Goal: Information Seeking & Learning: Learn about a topic

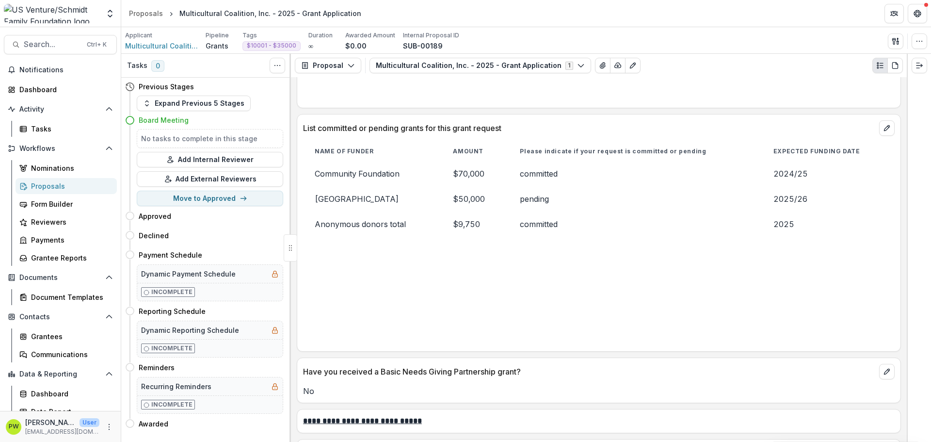
scroll to position [2360, 0]
click at [145, 16] on div "Proposals" at bounding box center [146, 13] width 34 height 10
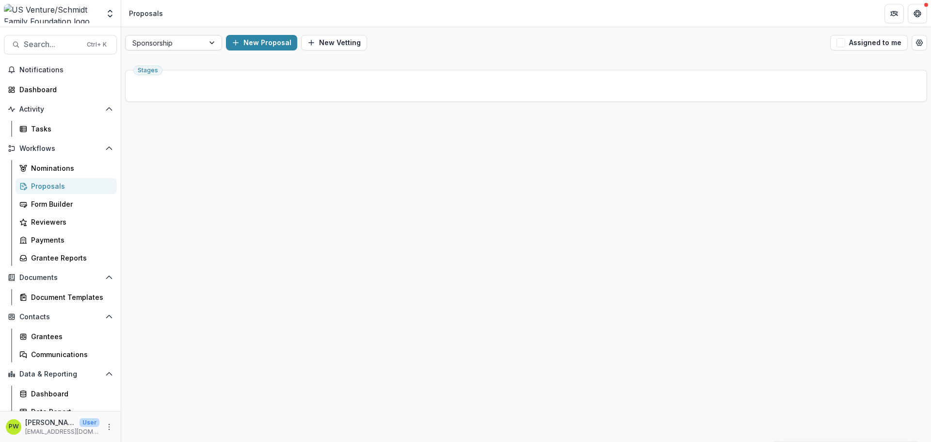
click at [170, 40] on div at bounding box center [164, 43] width 65 height 12
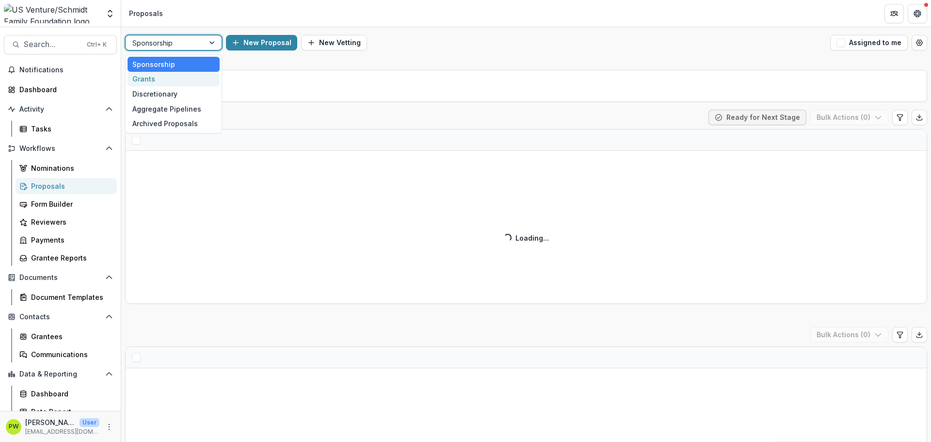
click at [168, 85] on div "Grants" at bounding box center [174, 79] width 92 height 15
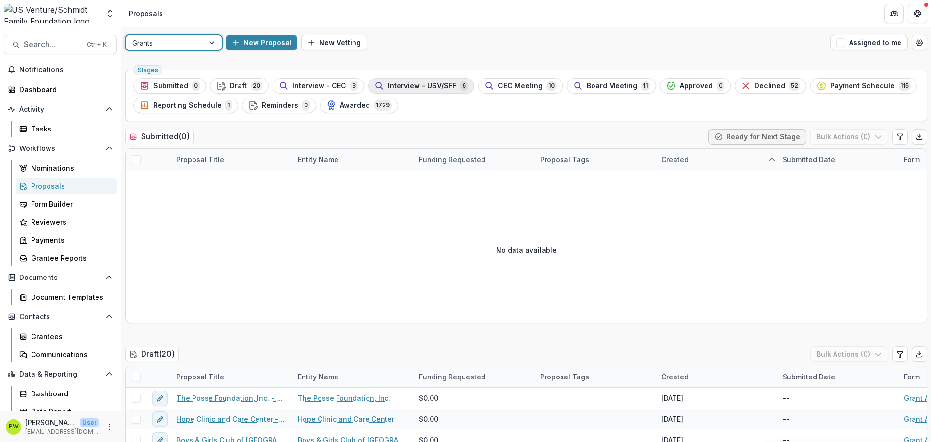
click at [442, 87] on span "Interview - USV/SFF" at bounding box center [422, 86] width 68 height 8
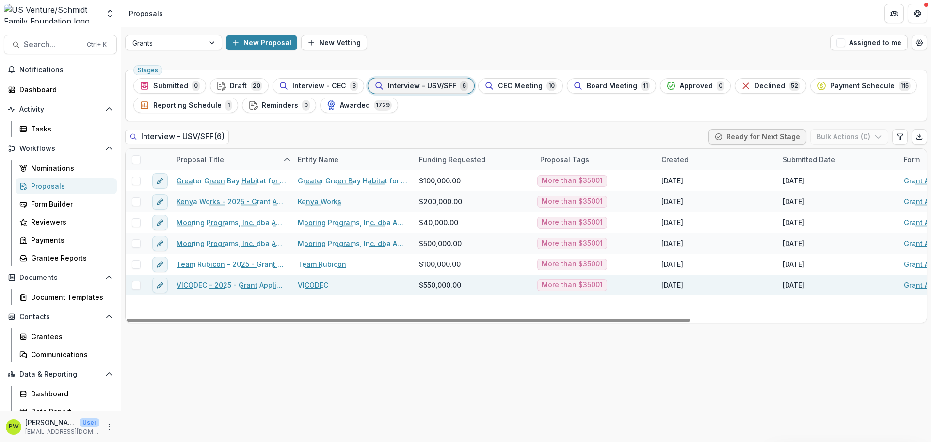
click at [226, 286] on link "VICODEC - 2025 - Grant Application" at bounding box center [232, 285] width 110 height 10
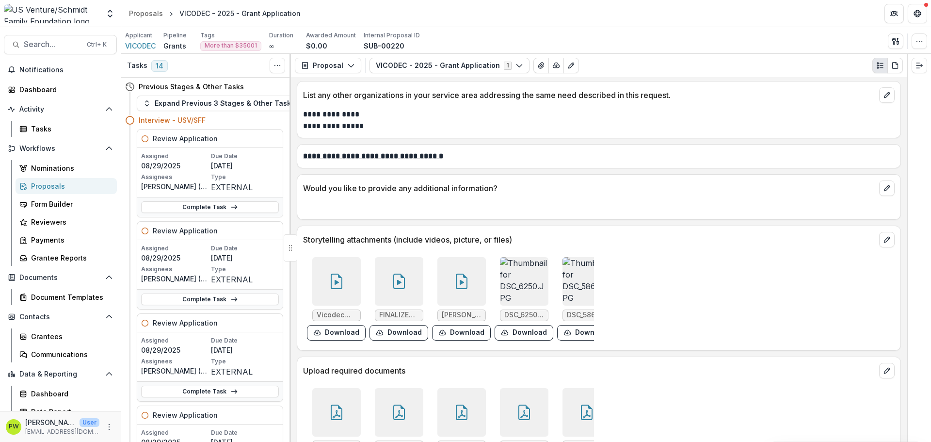
scroll to position [3502, 0]
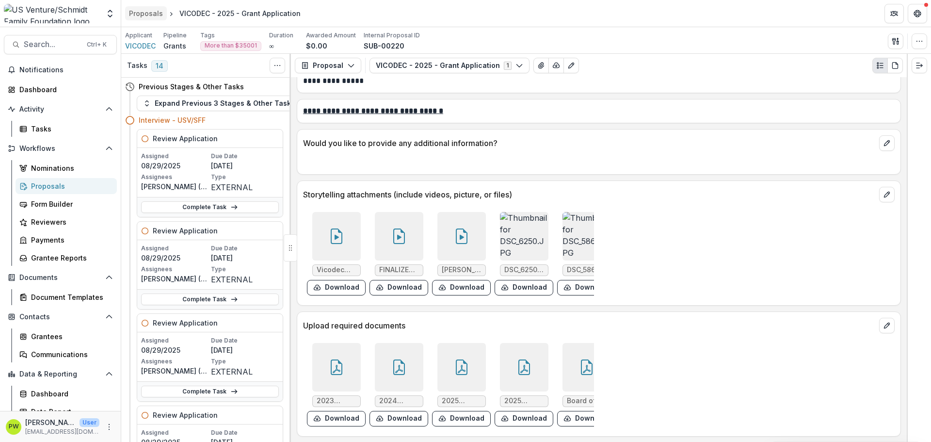
click at [148, 17] on div "Proposals" at bounding box center [146, 13] width 34 height 10
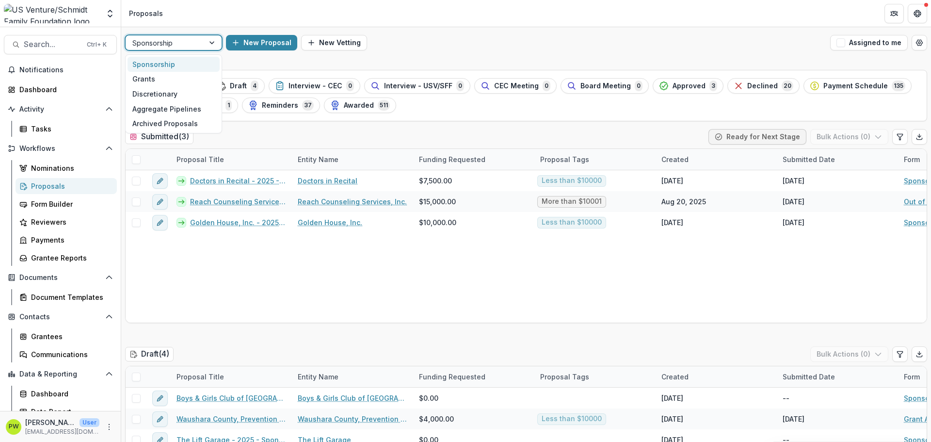
click at [208, 42] on div at bounding box center [212, 42] width 17 height 15
click at [196, 80] on div "Grants" at bounding box center [174, 79] width 92 height 15
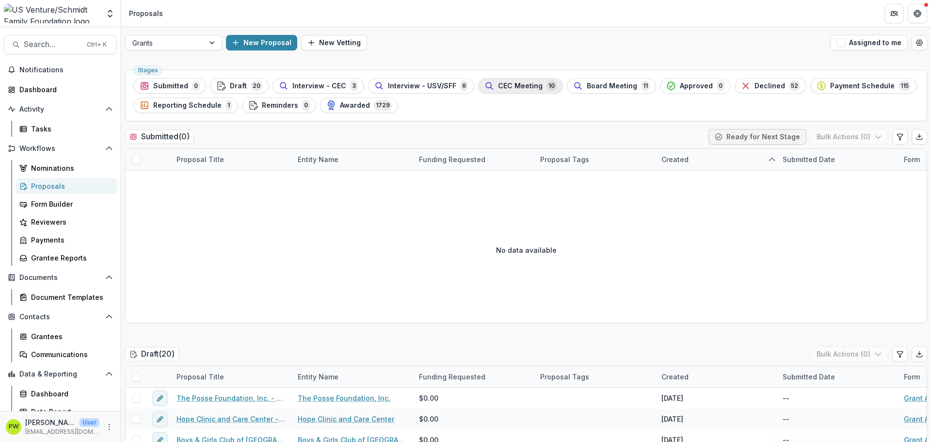
click at [527, 90] on span "CEC Meeting" at bounding box center [520, 86] width 45 height 8
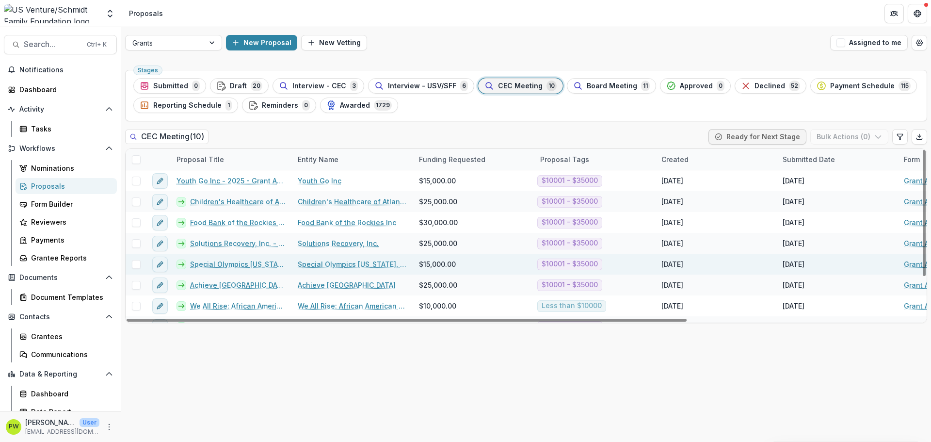
click at [236, 263] on link "Special Olympics [US_STATE], INC. - 2025 - Grant Application" at bounding box center [238, 264] width 96 height 10
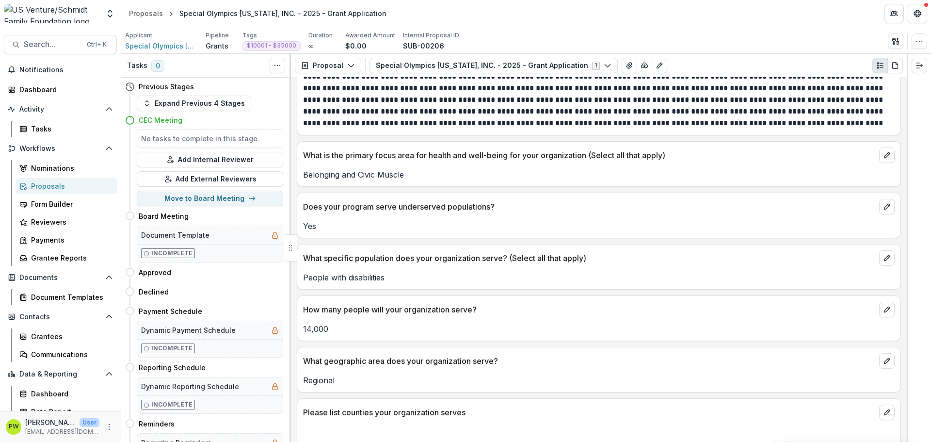
scroll to position [1261, 0]
click at [612, 279] on p "People with disabilities" at bounding box center [599, 277] width 592 height 12
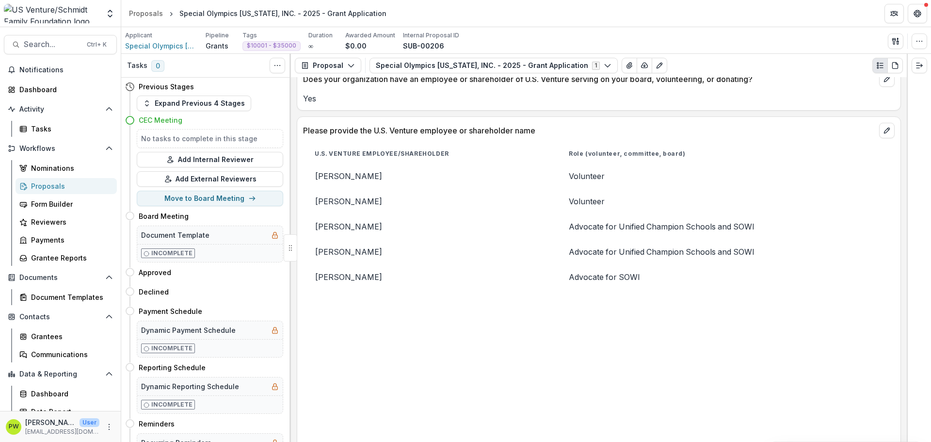
scroll to position [606, 0]
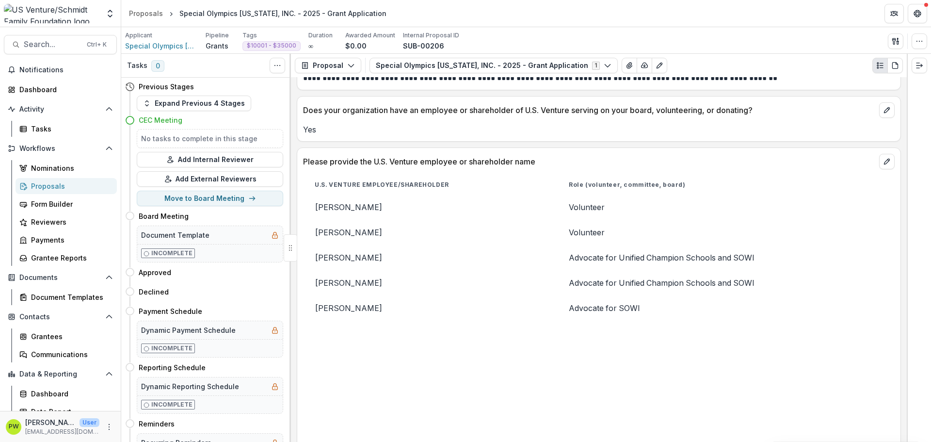
drag, startPoint x: 413, startPoint y: 355, endPoint x: 358, endPoint y: 343, distance: 56.0
click at [358, 343] on td at bounding box center [430, 344] width 254 height 16
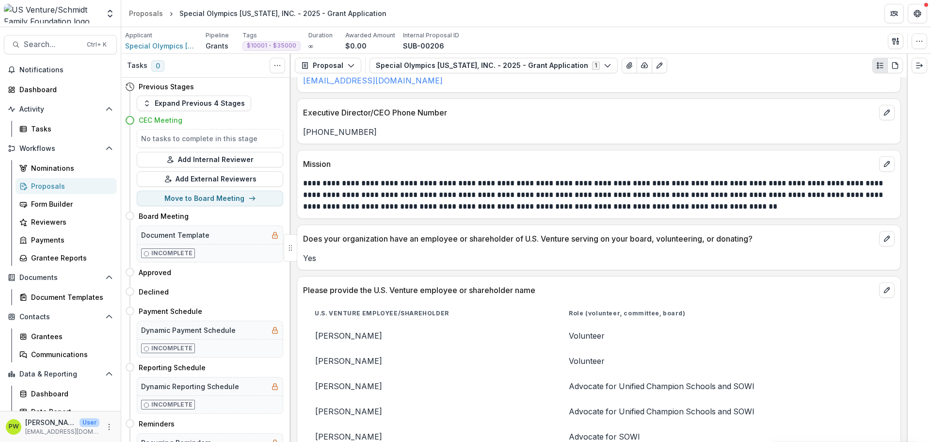
scroll to position [460, 0]
